Goal: Check status: Check status

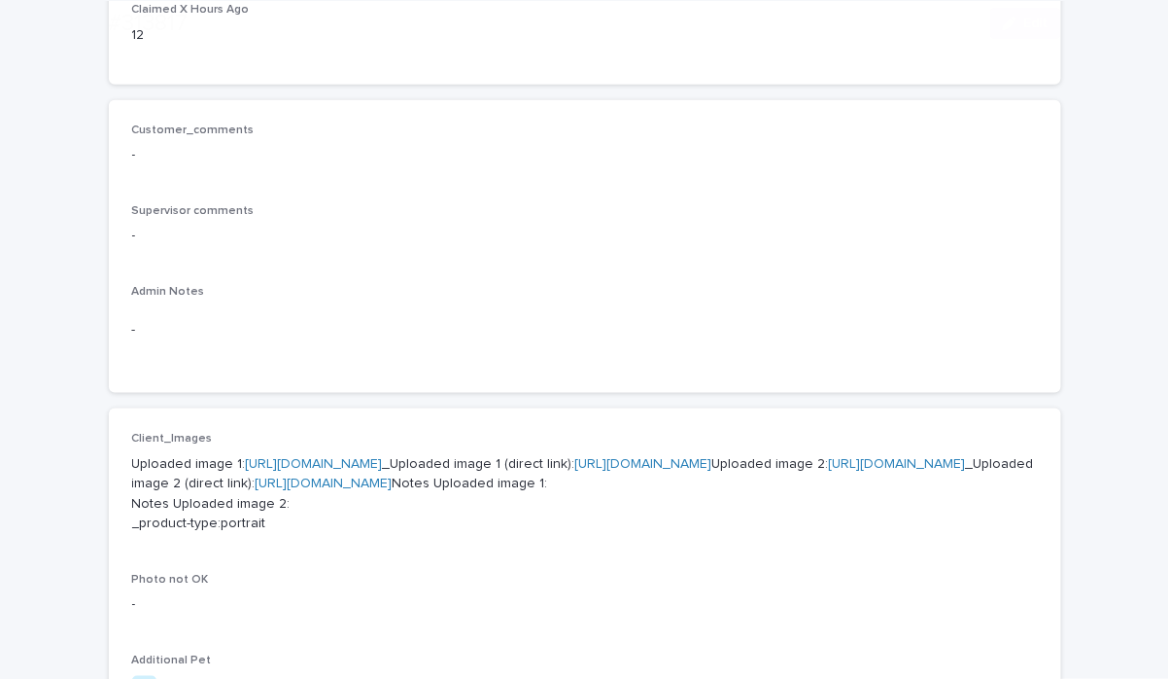
scroll to position [679, 0]
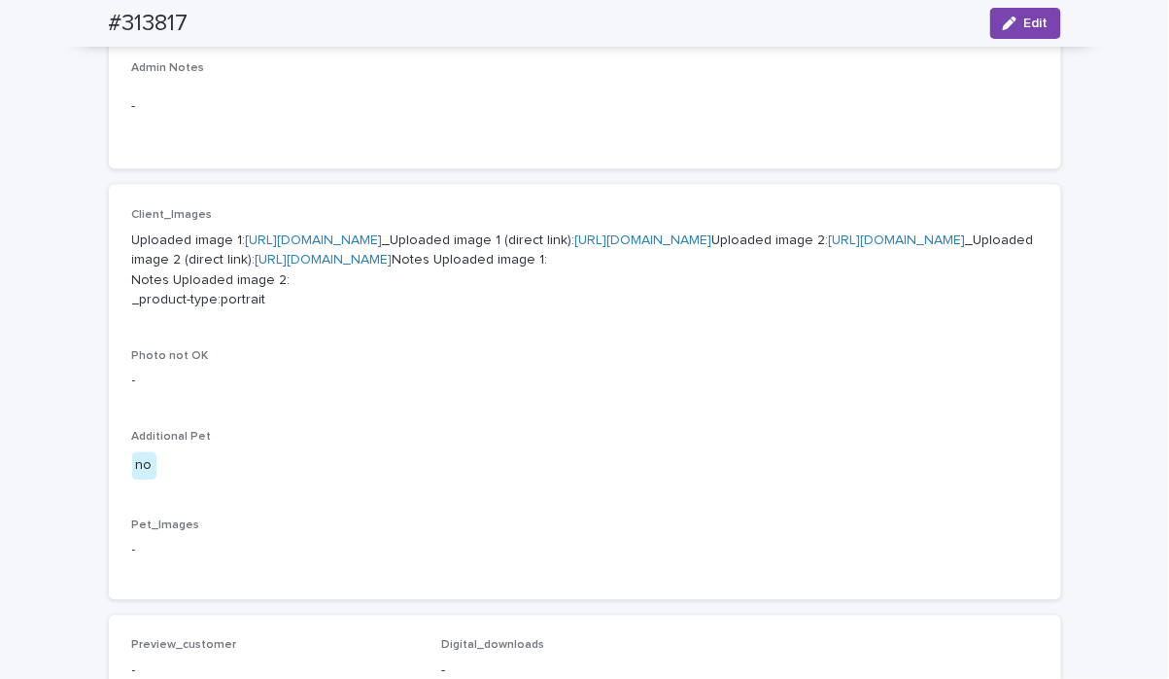
click at [383, 236] on link "[URL][DOMAIN_NAME]" at bounding box center [314, 240] width 137 height 14
click at [829, 247] on link "https://cdn.shopify.com-uploadkit.app/s/files/1/0033/4807/0511/files/download.h…" at bounding box center [897, 240] width 137 height 14
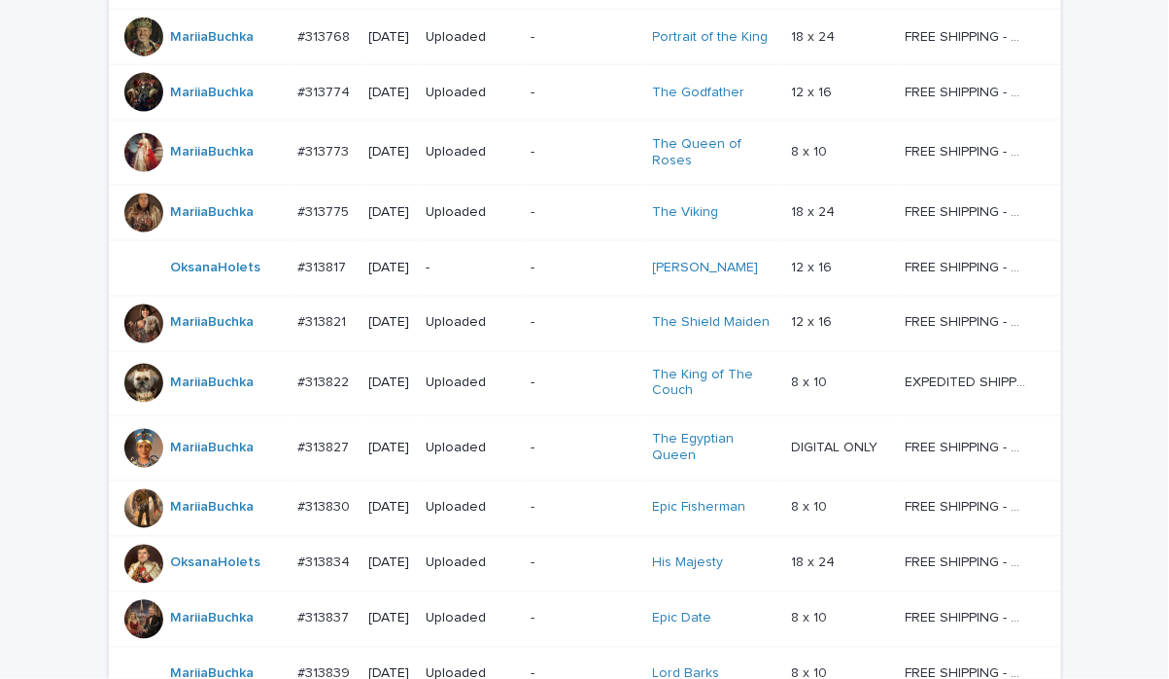
scroll to position [240, 0]
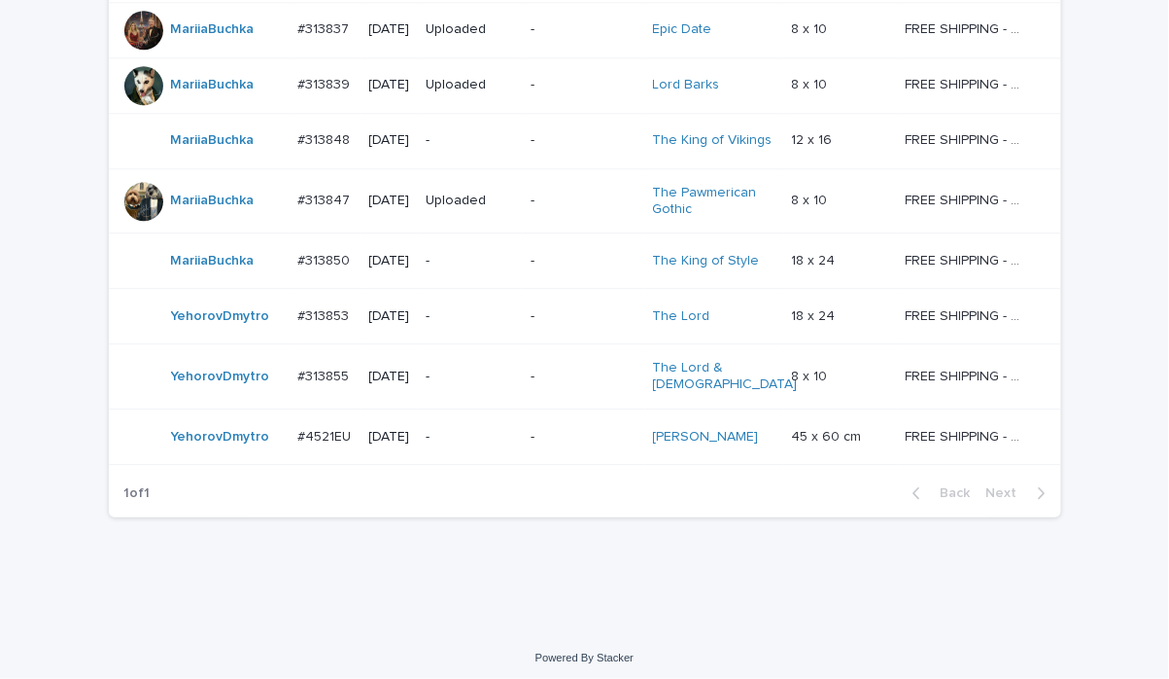
scroll to position [0, 0]
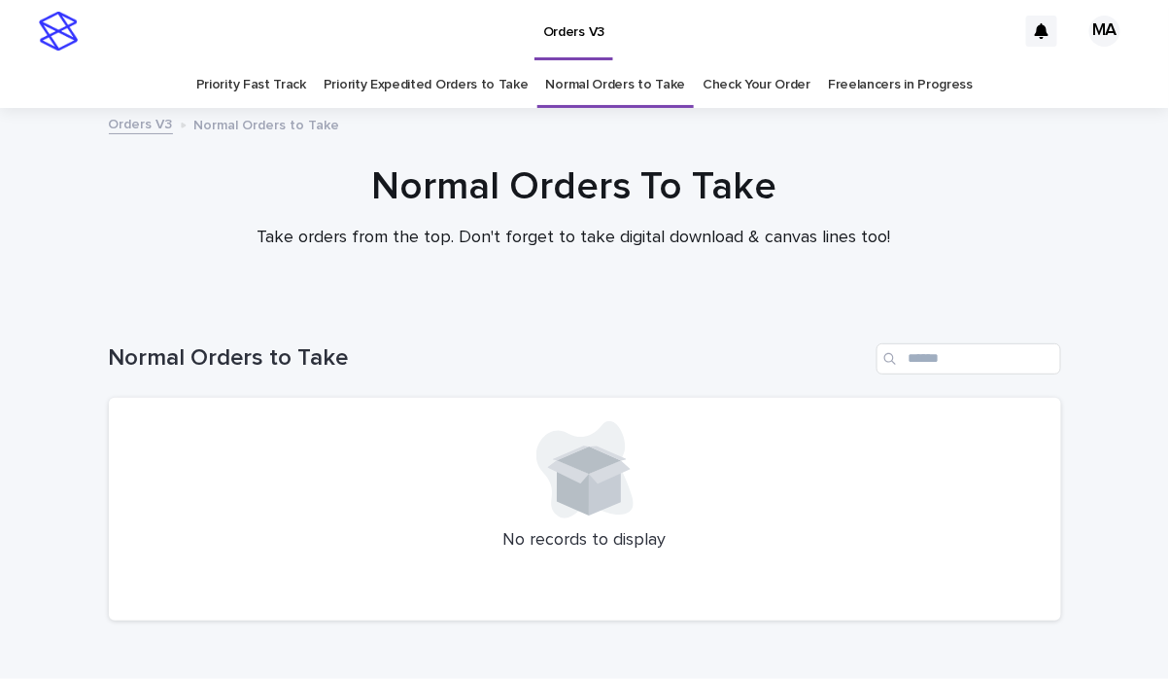
click at [733, 89] on link "Check Your Order" at bounding box center [757, 85] width 108 height 46
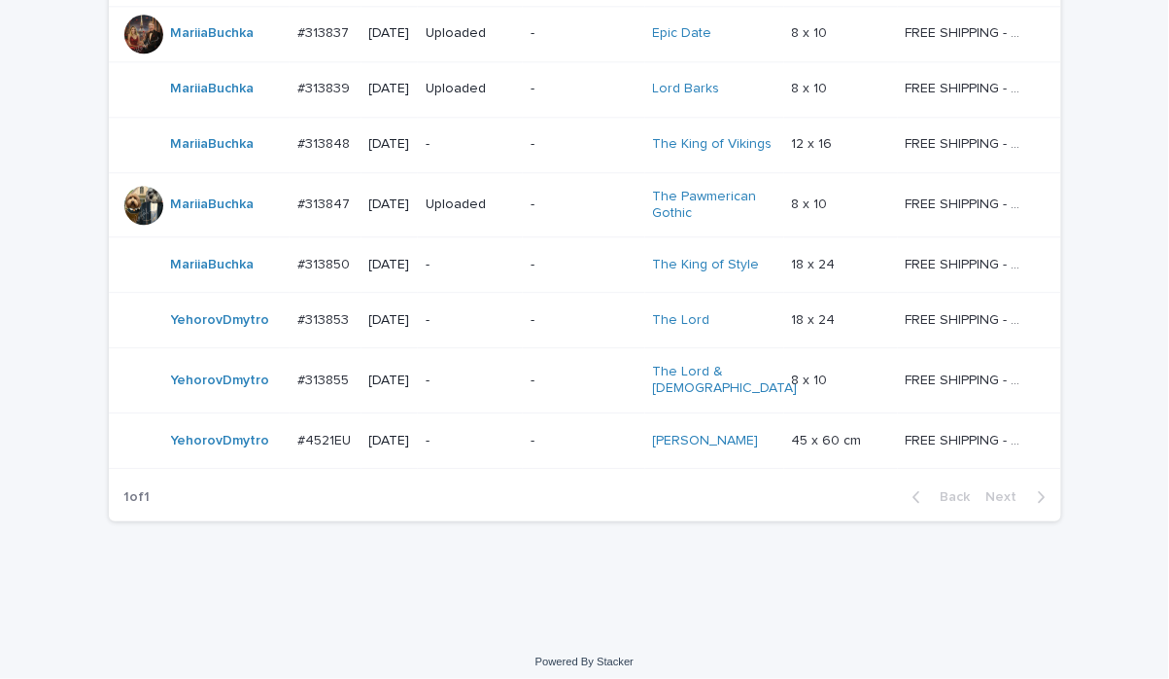
scroll to position [1261, 0]
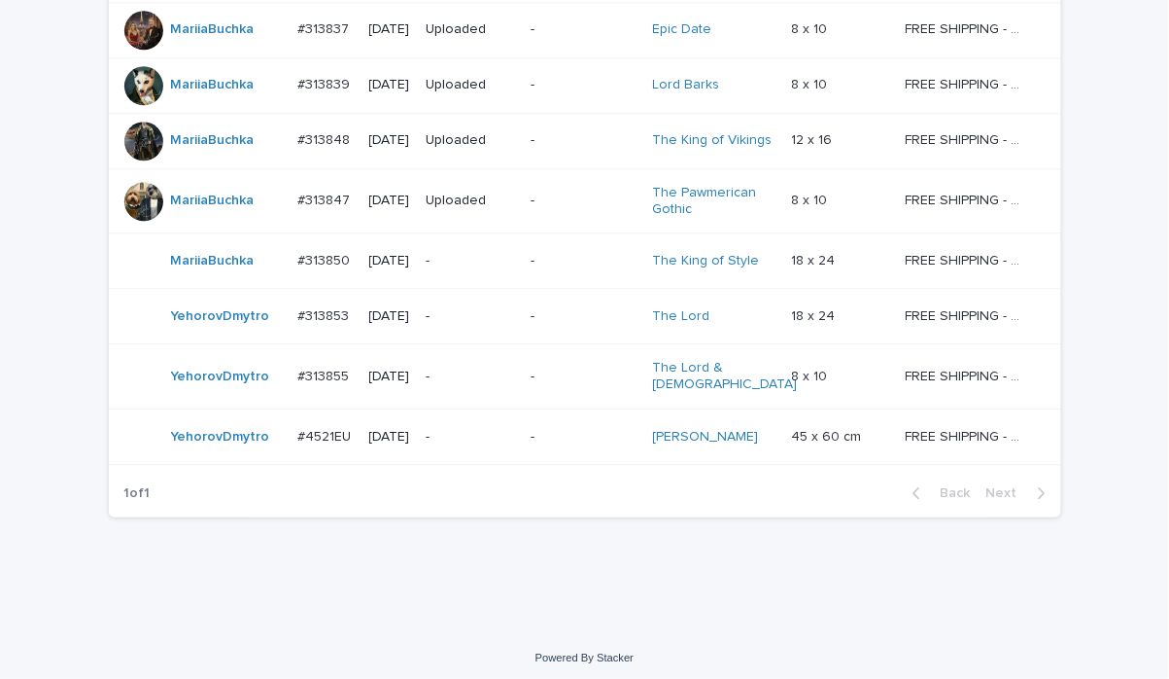
drag, startPoint x: 394, startPoint y: 621, endPoint x: 401, endPoint y: 633, distance: 14.0
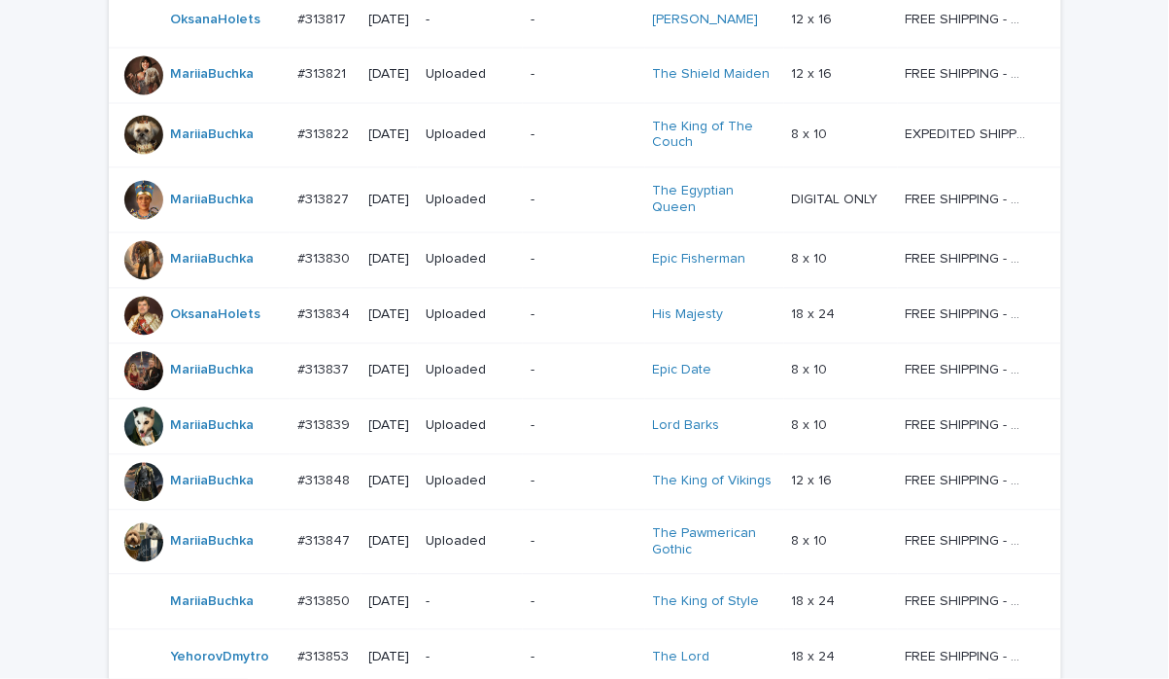
scroll to position [580, 0]
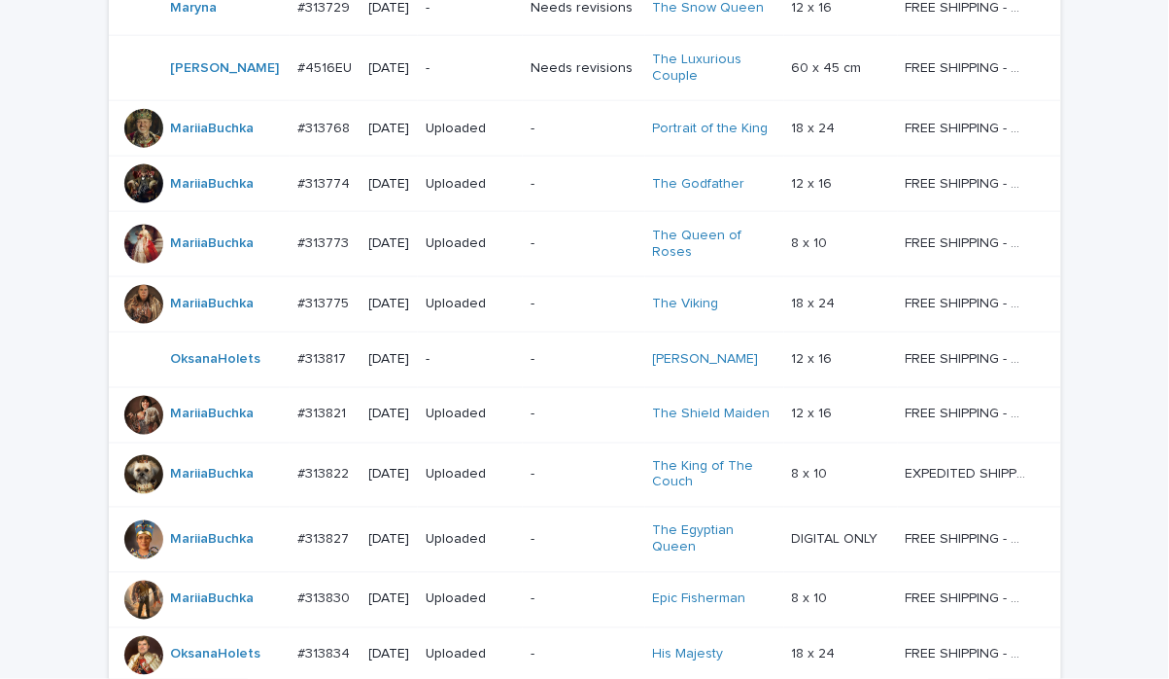
click at [45, 88] on div "Loading... Saving… Loading... Saving… Check Your Order Artist Name Date Design_…" at bounding box center [584, 517] width 1169 height 1586
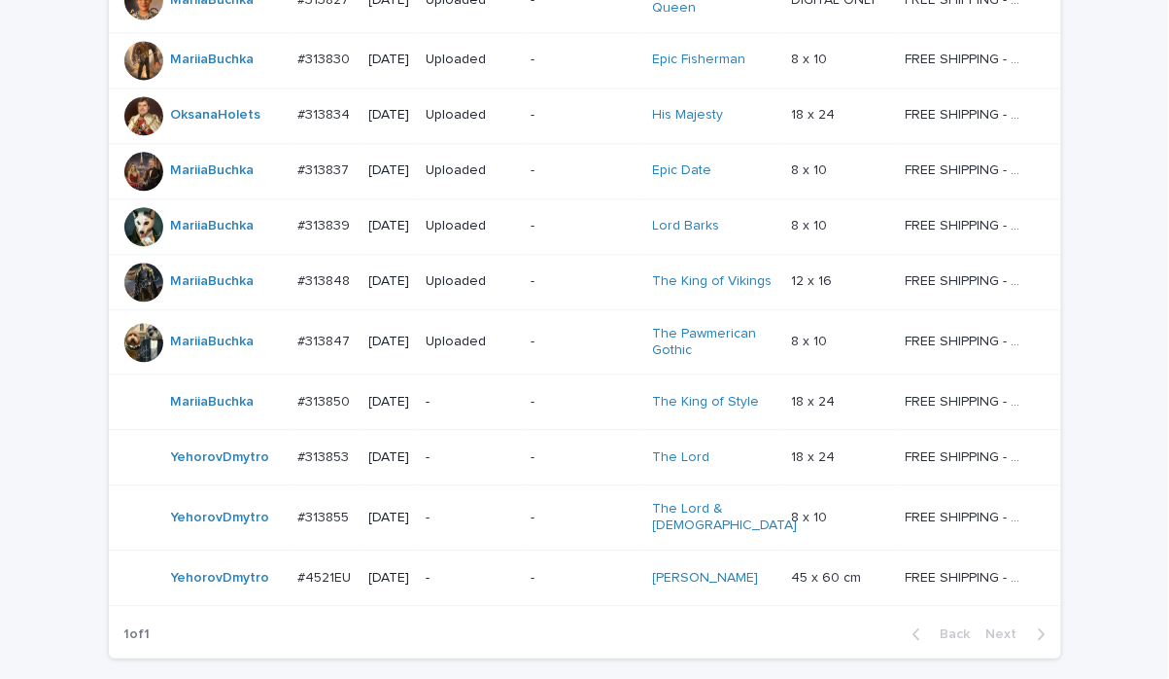
scroll to position [1261, 0]
